Goal: Task Accomplishment & Management: Manage account settings

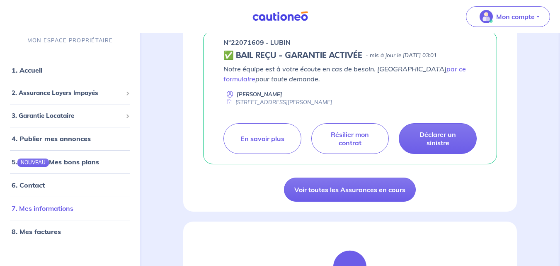
scroll to position [166, 0]
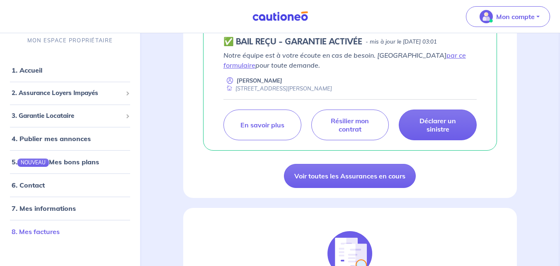
click at [55, 232] on link "8. Mes factures" at bounding box center [36, 231] width 48 height 8
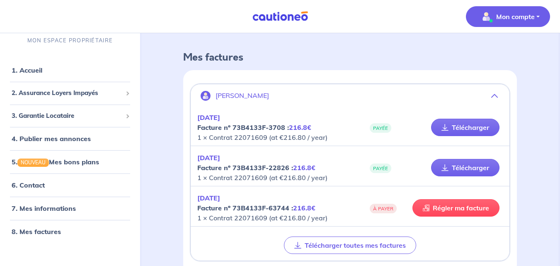
scroll to position [41, 0]
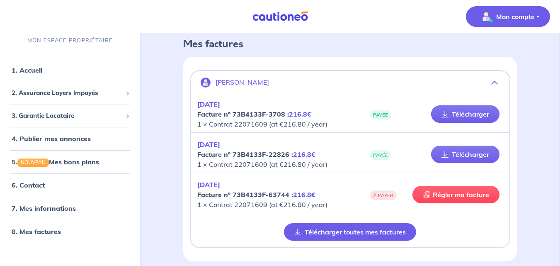
click at [319, 231] on button "Télécharger toutes mes factures" at bounding box center [350, 231] width 132 height 17
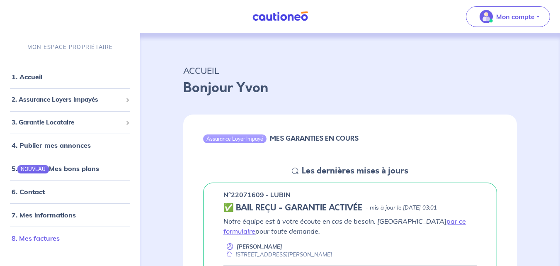
click at [44, 238] on link "8. Mes factures" at bounding box center [36, 238] width 48 height 8
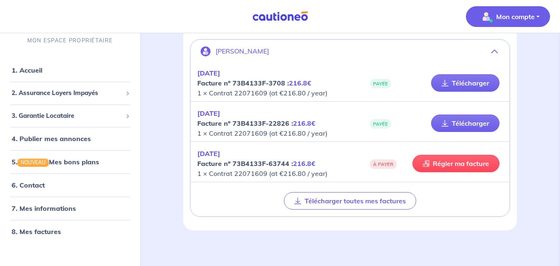
scroll to position [77, 0]
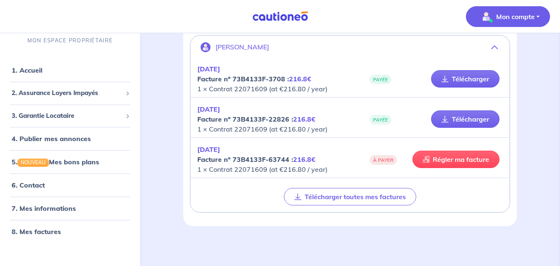
click at [213, 156] on strong "Facture nº 73B4133F-63744 : 216.8€" at bounding box center [256, 159] width 118 height 8
click at [267, 158] on strong "Facture nº 73B4133F-63744 : 216.8€" at bounding box center [256, 159] width 118 height 8
click at [331, 156] on p "[DATE] Facture nº 73B4133F-63744 : 216.8€ 1 × Contrat 22071609 (at €216.80 / ye…" at bounding box center [273, 159] width 153 height 30
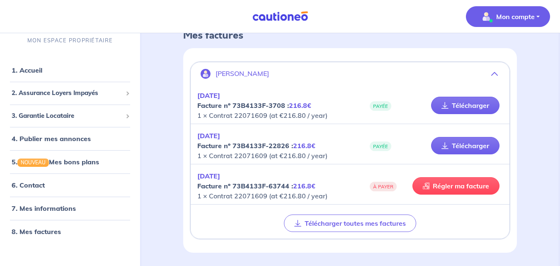
scroll to position [0, 0]
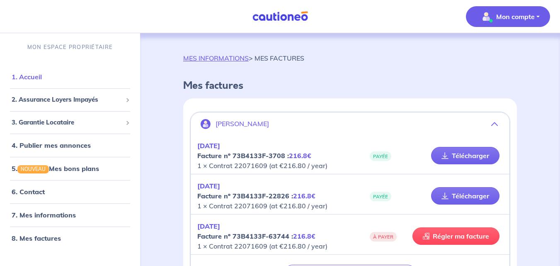
click at [31, 76] on link "1. Accueil" at bounding box center [27, 77] width 30 height 8
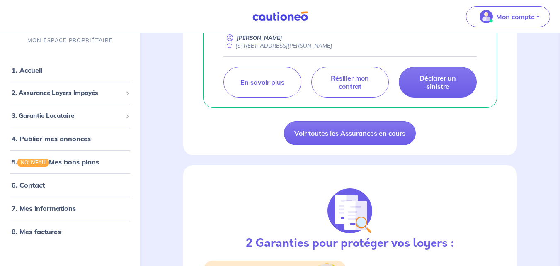
scroll to position [23, 0]
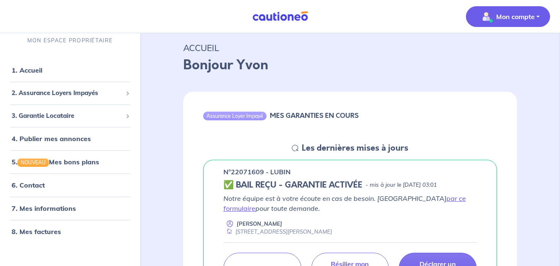
click at [537, 14] on button "Mon compte" at bounding box center [508, 16] width 84 height 21
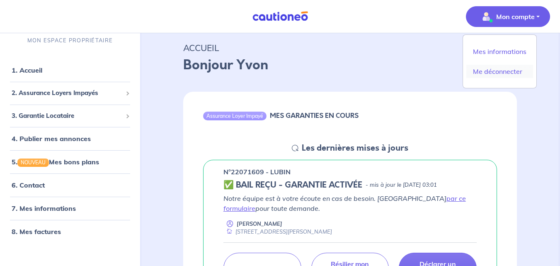
click at [503, 70] on link "Me déconnecter" at bounding box center [499, 71] width 67 height 13
